Goal: Check status: Check status

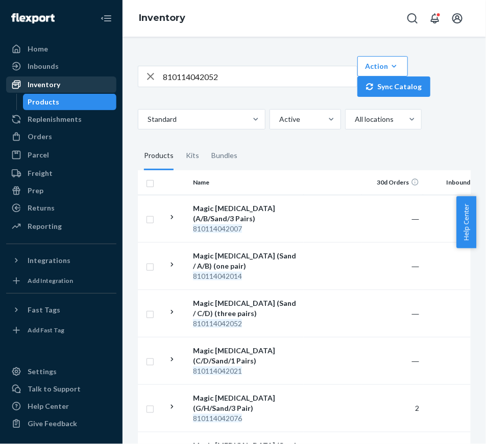
click at [71, 83] on div "Inventory" at bounding box center [61, 85] width 108 height 14
click at [28, 80] on div "Inventory" at bounding box center [44, 85] width 33 height 10
click at [265, 77] on input "810114042052" at bounding box center [260, 76] width 194 height 20
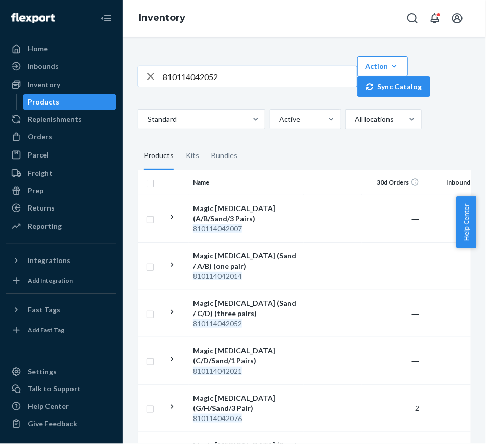
click at [265, 77] on input "810114042052" at bounding box center [260, 76] width 194 height 20
paste input "3967"
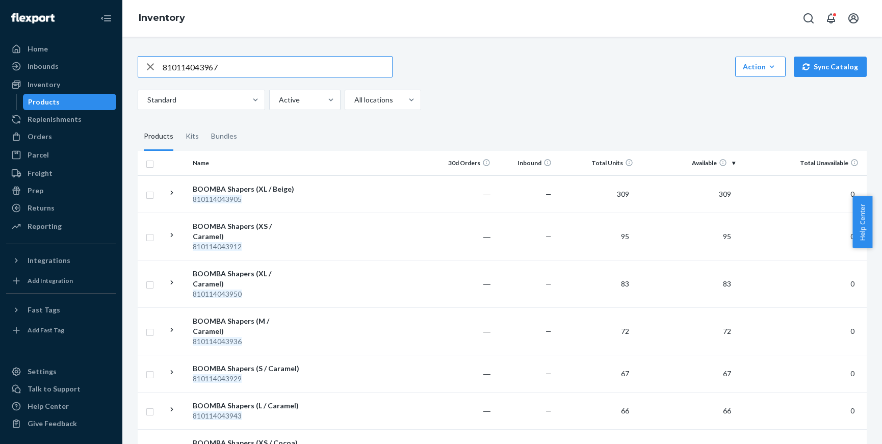
click at [276, 70] on input "810114043967" at bounding box center [278, 67] width 230 height 20
click at [289, 74] on input "810114043967" at bounding box center [278, 67] width 230 height 20
paste input "5145"
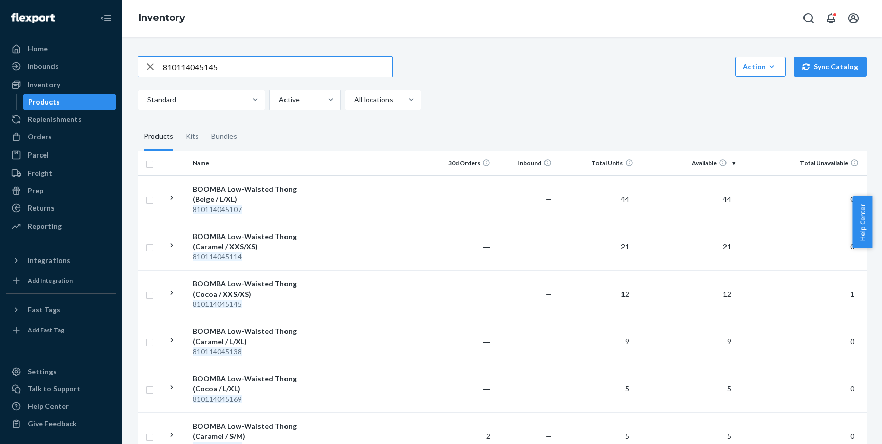
click at [261, 72] on input "810114045145" at bounding box center [278, 67] width 230 height 20
paste input "BBB-LIFT-COCOA-B"
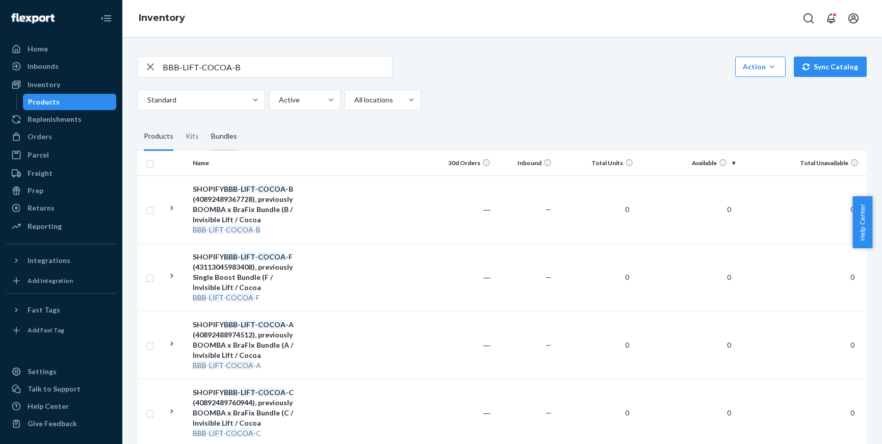
click at [223, 135] on div "Bundles" at bounding box center [224, 136] width 26 height 29
click at [205, 122] on input "Bundles" at bounding box center [205, 122] width 0 height 0
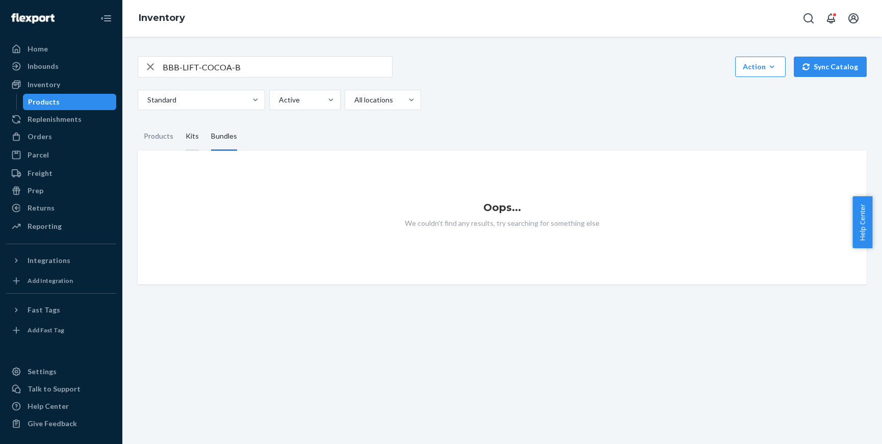
click at [192, 139] on div "Kits" at bounding box center [192, 136] width 13 height 29
click at [180, 122] on input "Kits" at bounding box center [180, 122] width 0 height 0
click at [268, 56] on div "BBB-LIFT-COCOA-B" at bounding box center [265, 66] width 255 height 21
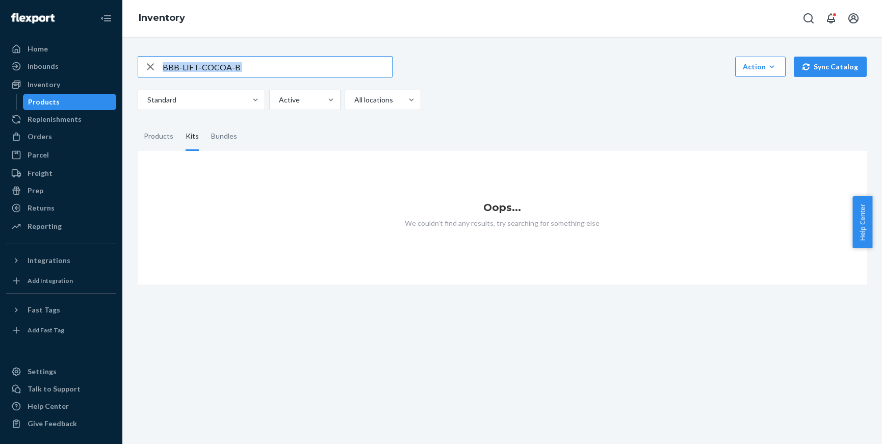
click at [273, 67] on input "BBB-LIFT-COCOA-B" at bounding box center [278, 67] width 230 height 20
click at [159, 141] on div "Products" at bounding box center [159, 136] width 30 height 29
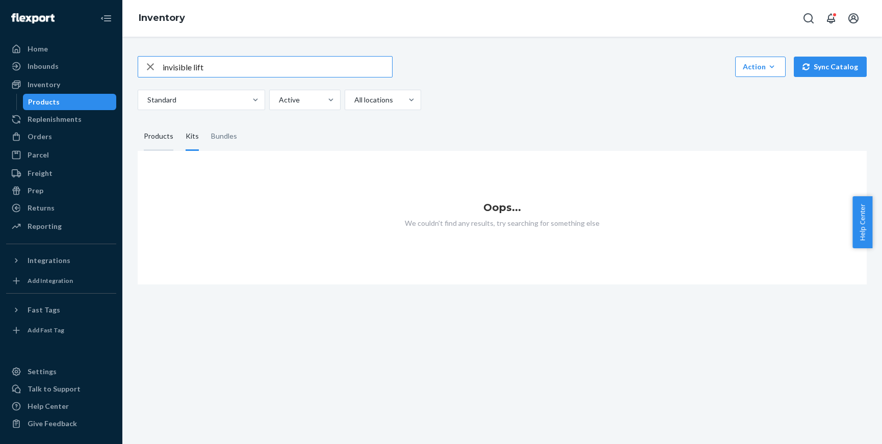
click at [138, 122] on input "Products" at bounding box center [138, 122] width 0 height 0
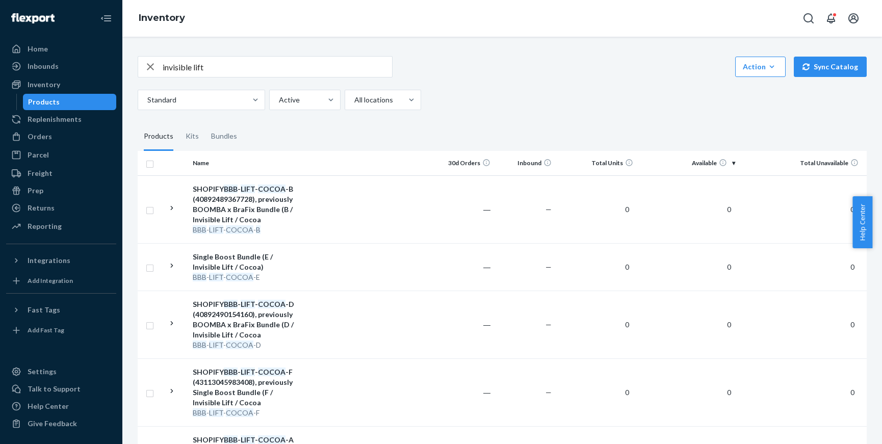
drag, startPoint x: 350, startPoint y: 50, endPoint x: 350, endPoint y: 59, distance: 8.7
click at [350, 50] on div "invisible lift Action Create product Create kit or bundle Bulk create products …" at bounding box center [502, 354] width 745 height 621
click at [350, 67] on input "invisible lift" at bounding box center [278, 67] width 230 height 20
paste input "810114045145"
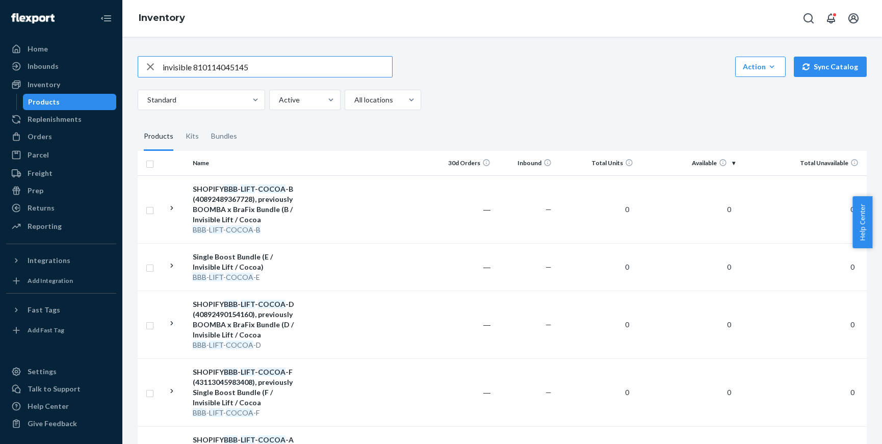
paste input "text"
type input "810114045145"
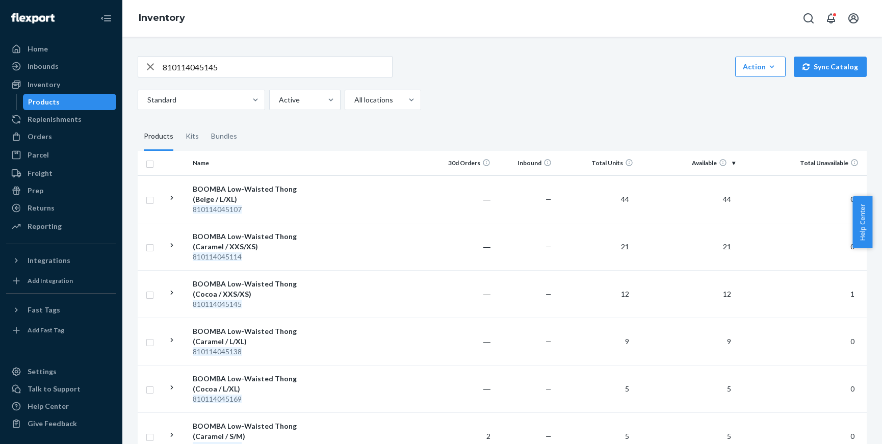
click at [485, 112] on div "810114045145 Action Create product Create kit or bundle Bulk create products Bu…" at bounding box center [502, 374] width 745 height 661
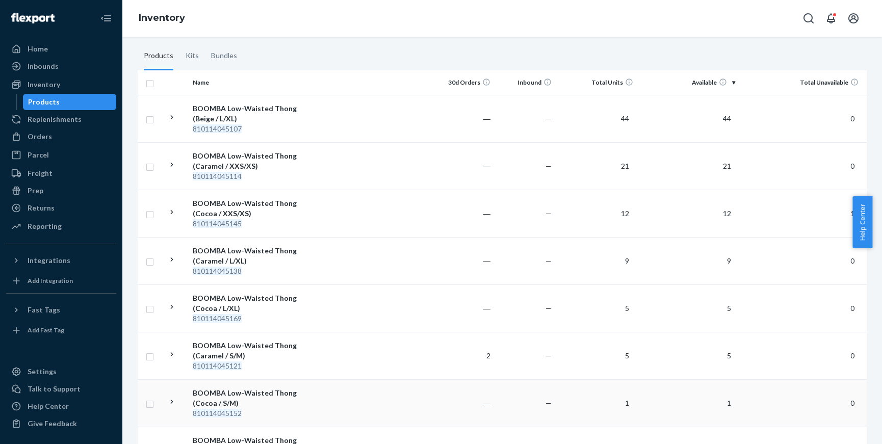
scroll to position [80, 0]
